Goal: Task Accomplishment & Management: Use online tool/utility

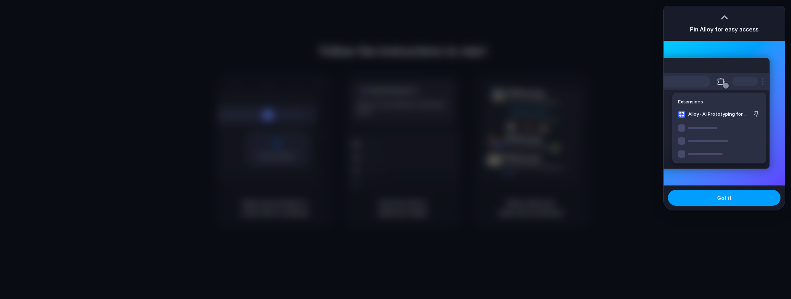
click at [730, 200] on button "Got it" at bounding box center [724, 198] width 113 height 16
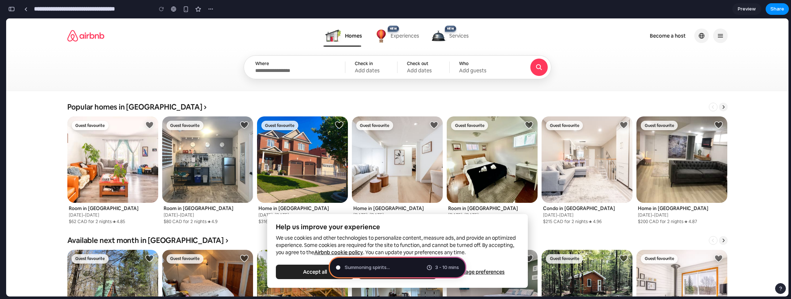
click at [308, 270] on button "Accept all" at bounding box center [315, 272] width 78 height 14
drag, startPoint x: 351, startPoint y: 282, endPoint x: 398, endPoint y: 206, distance: 89.4
click at [748, 4] on link "Preview" at bounding box center [746, 9] width 29 height 12
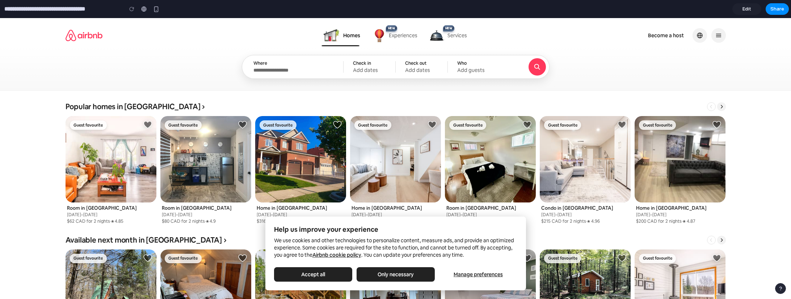
click at [745, 1] on section "**********" at bounding box center [394, 9] width 789 height 18
click at [741, 9] on link "Edit" at bounding box center [746, 9] width 29 height 12
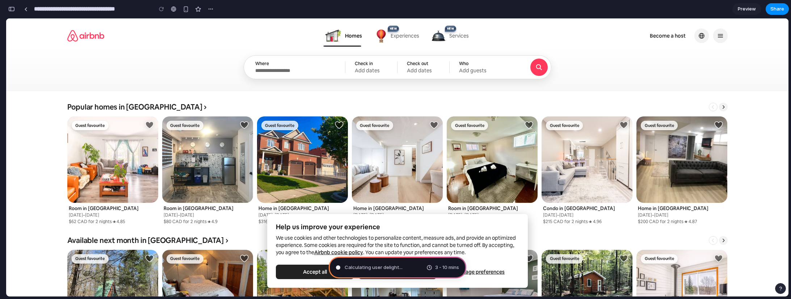
click at [378, 266] on span "Calculating user delight ..." at bounding box center [374, 267] width 58 height 7
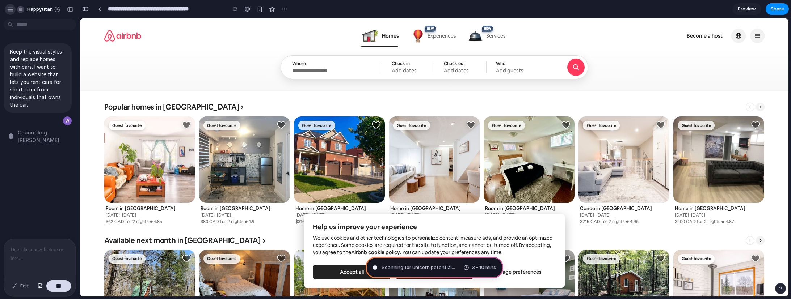
click at [13, 12] on div "button" at bounding box center [10, 9] width 7 height 7
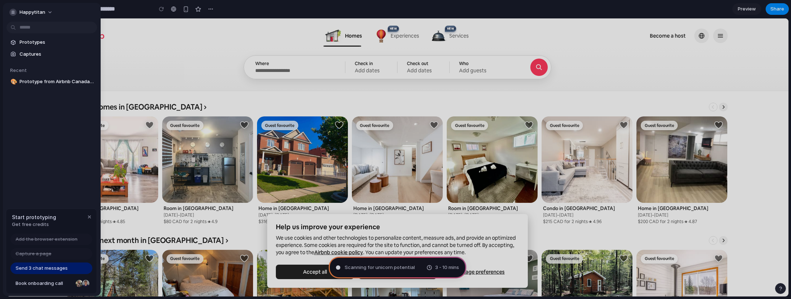
type input "**********"
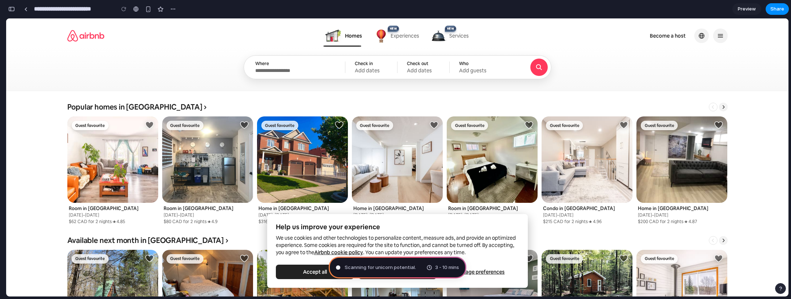
click at [11, 8] on div "button" at bounding box center [11, 9] width 7 height 5
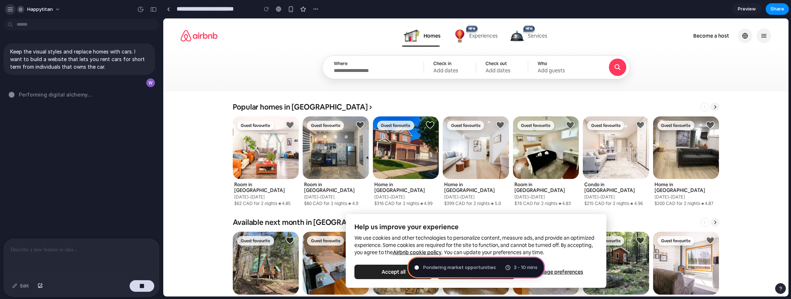
click at [8, 10] on div "button" at bounding box center [10, 9] width 7 height 7
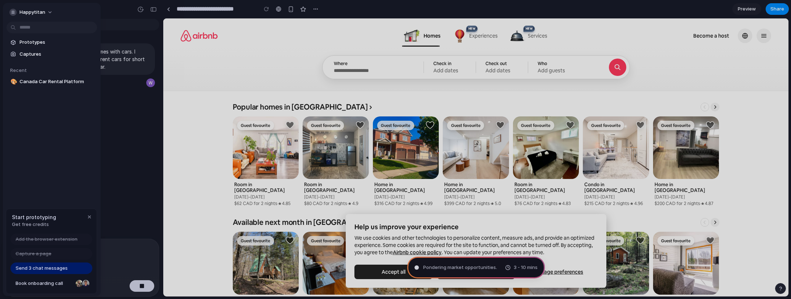
click at [28, 270] on span "Send 3 chat messages" at bounding box center [42, 268] width 52 height 7
click at [33, 269] on span "Send 3 chat messages" at bounding box center [42, 268] width 52 height 7
click at [79, 269] on div "Send 3 chat messages" at bounding box center [51, 269] width 82 height 12
click at [90, 216] on div "button" at bounding box center [90, 217] width 6 height 6
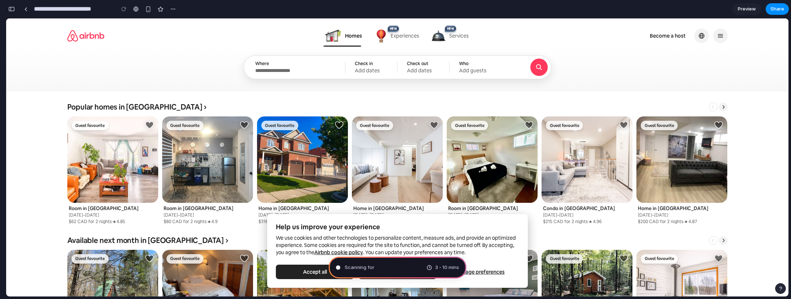
scroll to position [252, 0]
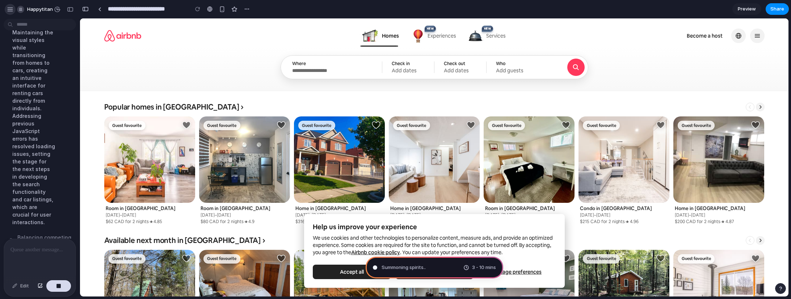
click at [11, 10] on div "button" at bounding box center [10, 9] width 7 height 7
